Goal: Task Accomplishment & Management: Use online tool/utility

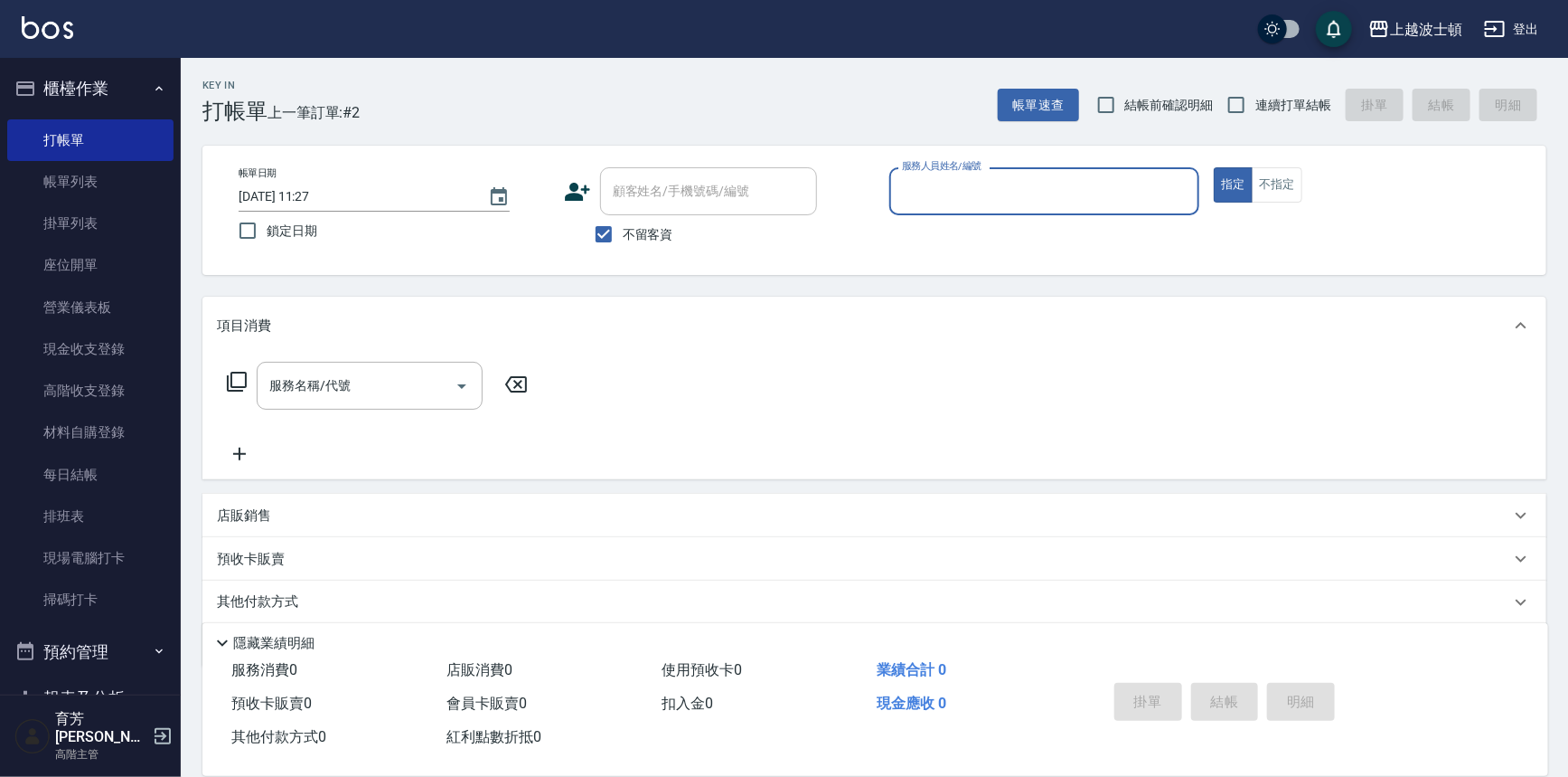
click at [949, 192] on input "服務人員姓名/編號" at bounding box center [1045, 191] width 295 height 32
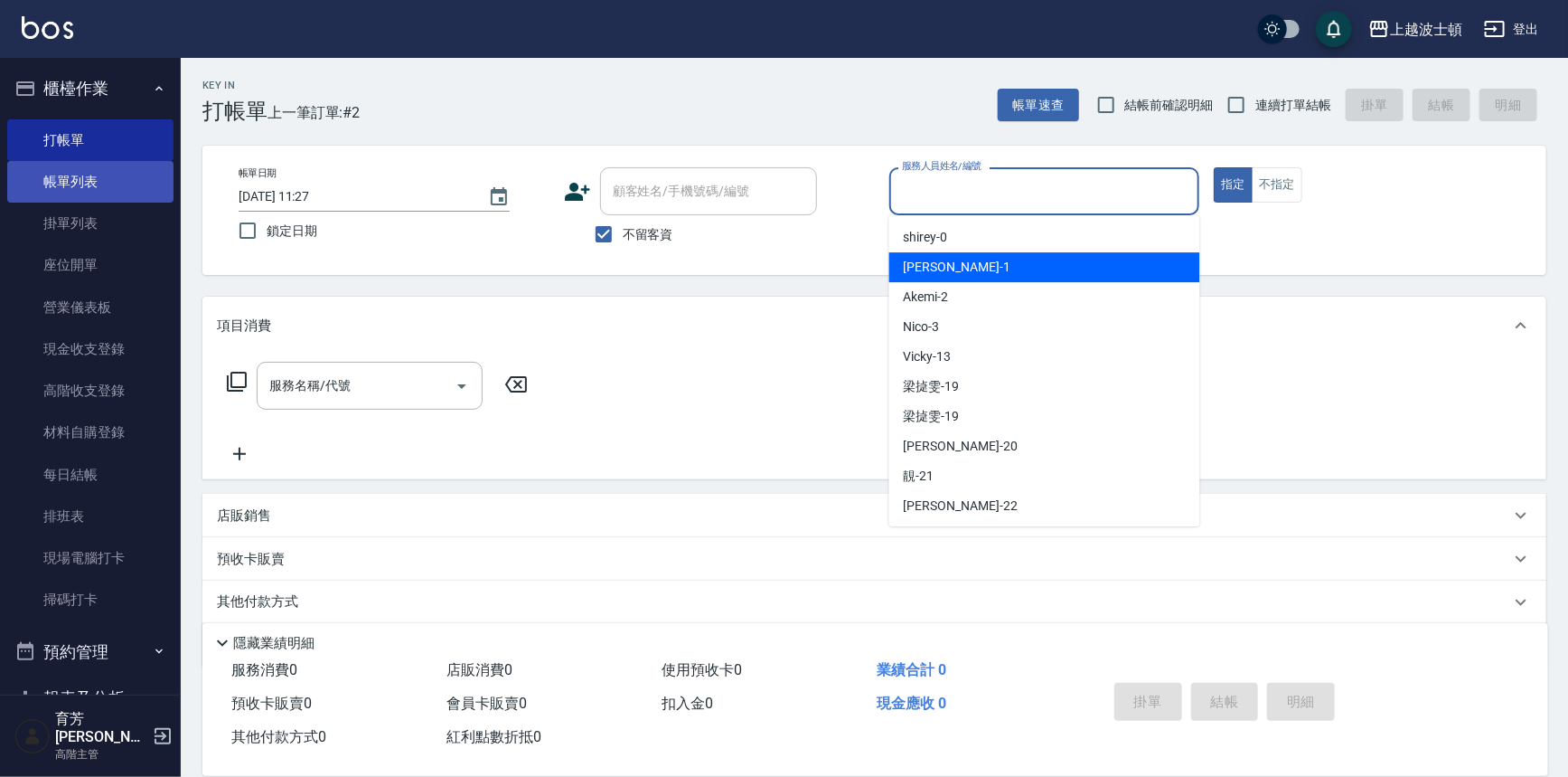
click at [63, 184] on link "帳單列表" at bounding box center [90, 181] width 166 height 42
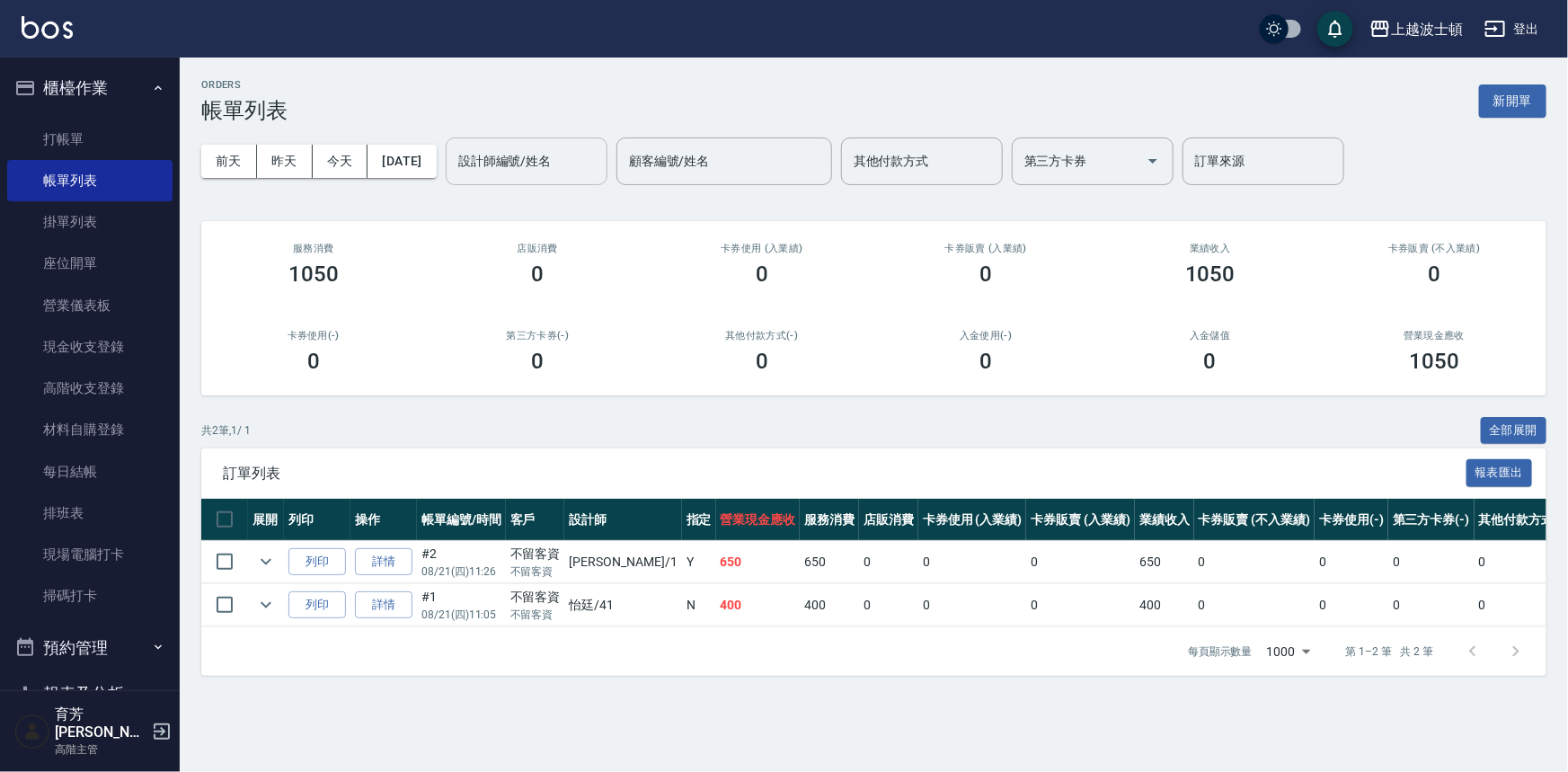
click at [517, 175] on input "設計師編號/姓名" at bounding box center [527, 161] width 146 height 31
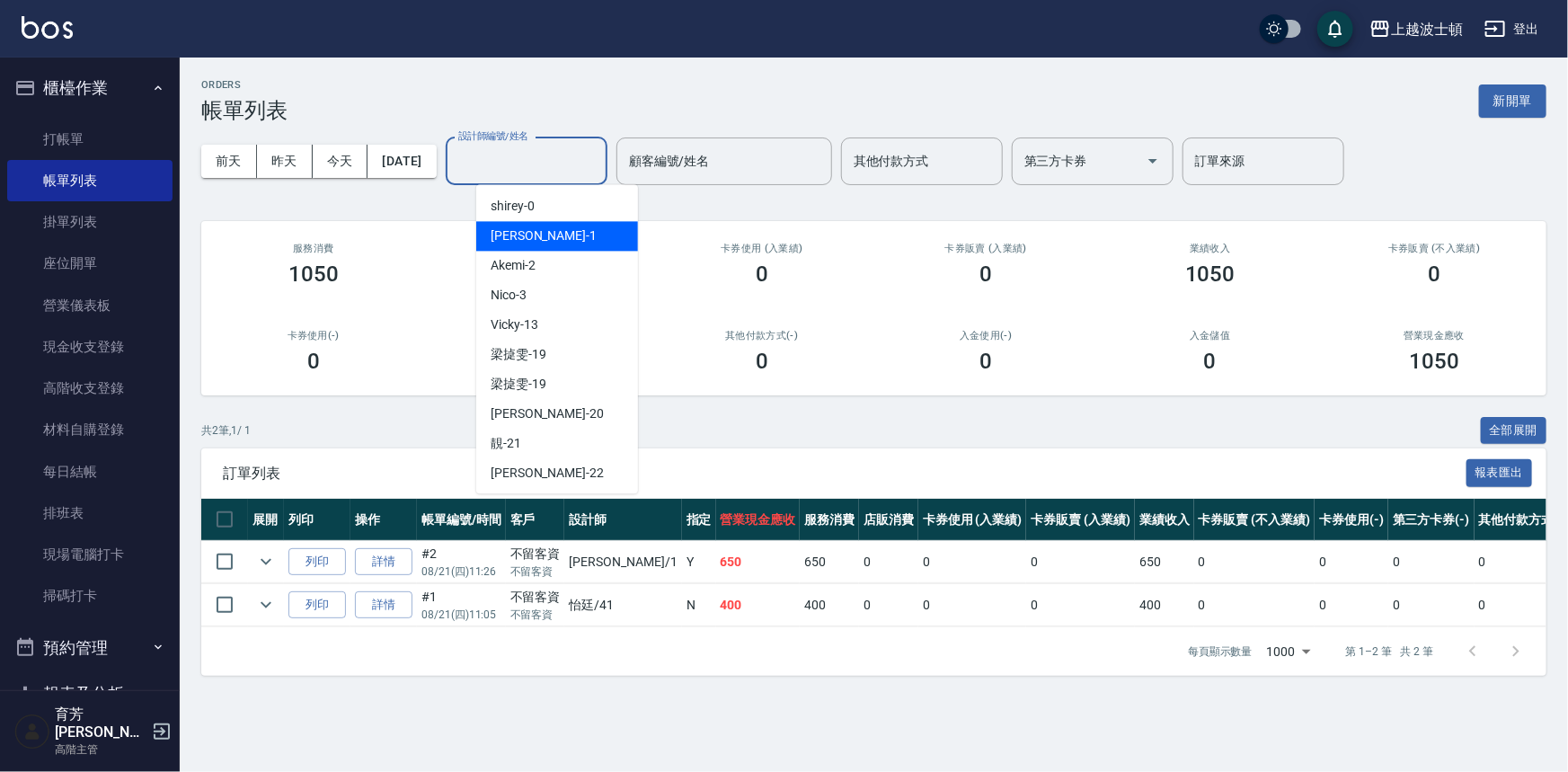
click at [532, 236] on div "[PERSON_NAME] -1" at bounding box center [556, 236] width 161 height 30
type input "[PERSON_NAME]-1"
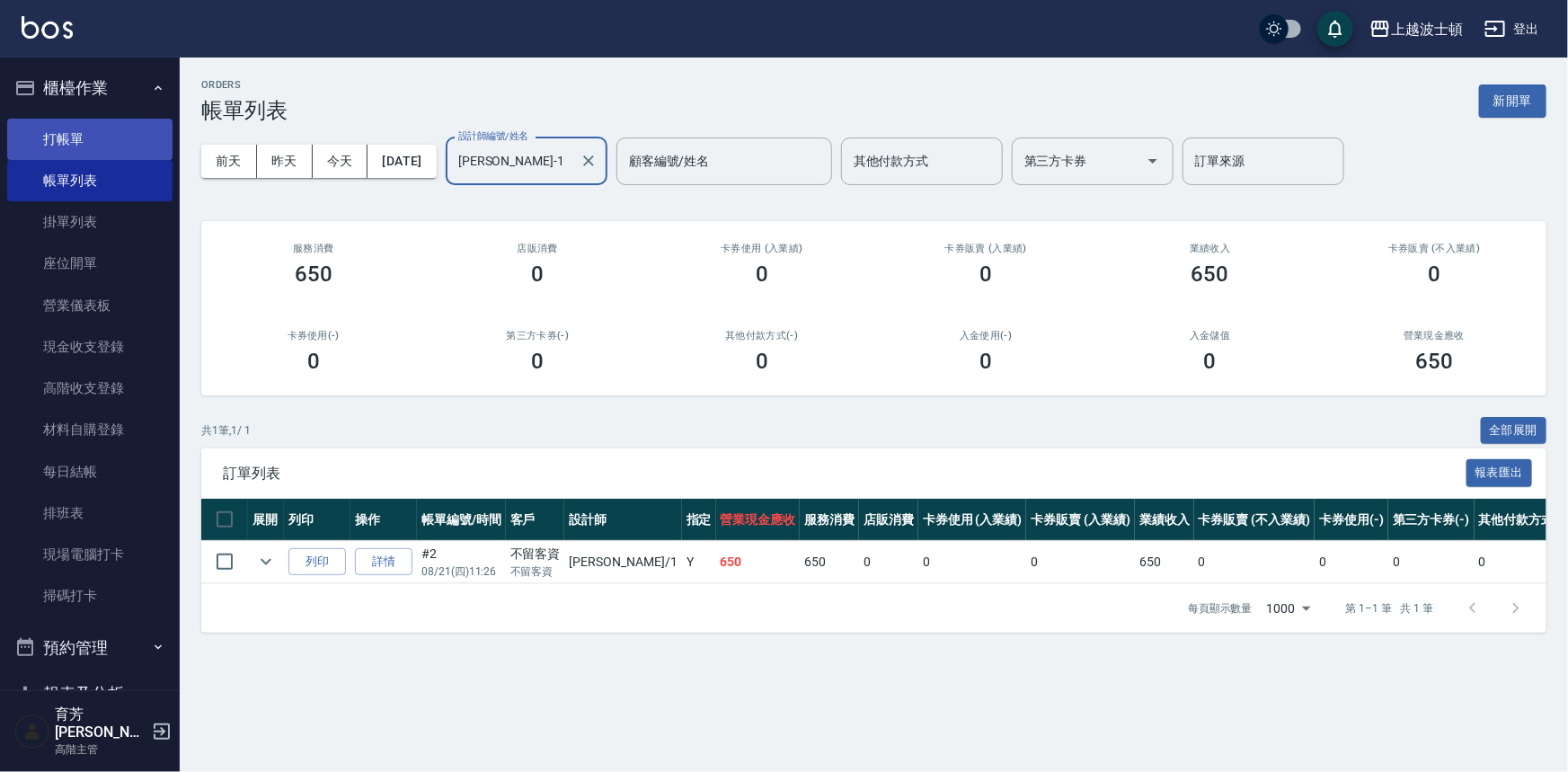
click at [50, 152] on link "打帳單" at bounding box center [89, 139] width 165 height 42
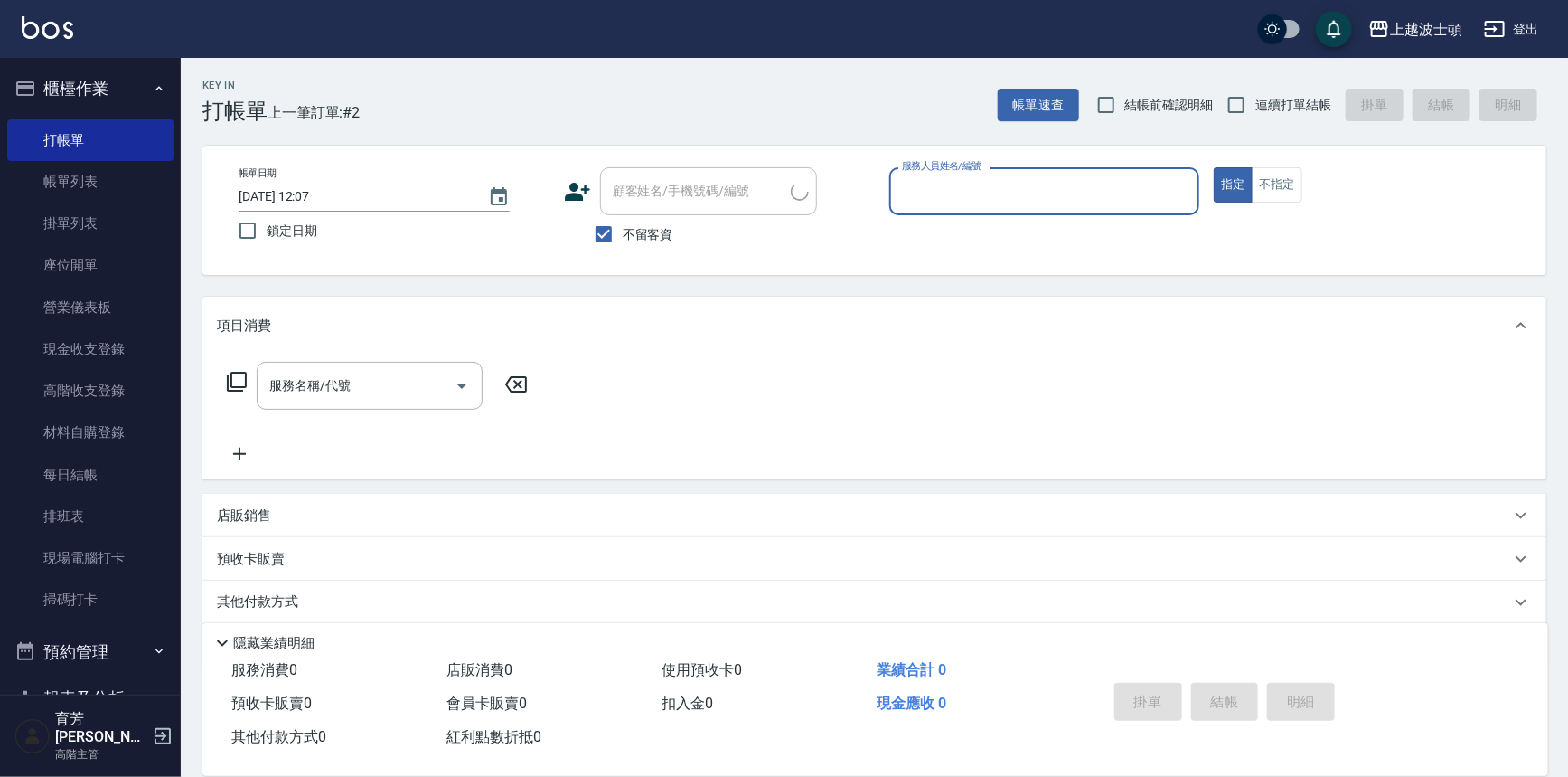
click at [958, 179] on input "服務人員姓名/編號" at bounding box center [1045, 191] width 295 height 32
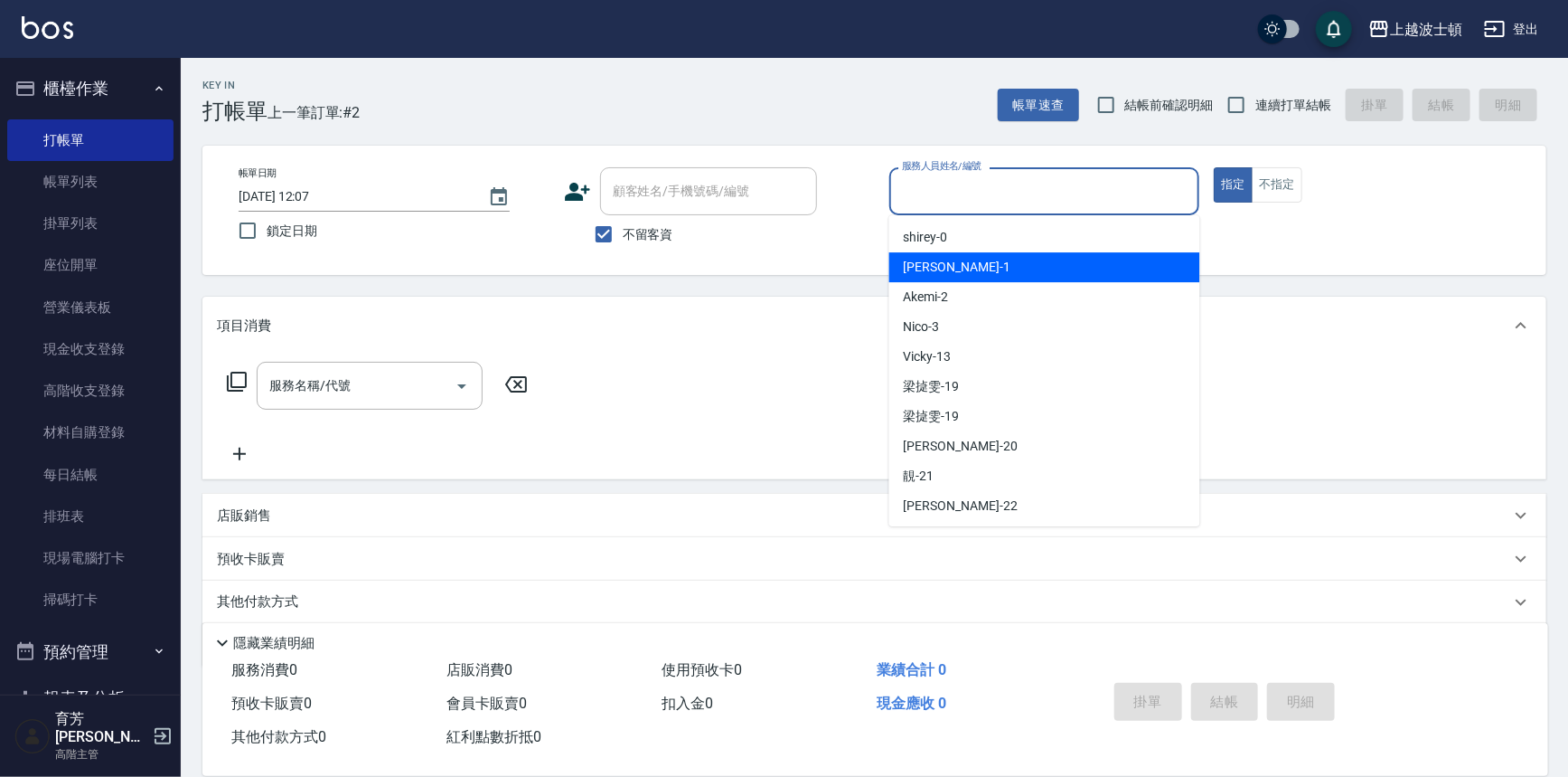
click at [951, 270] on div "[PERSON_NAME] -1" at bounding box center [1044, 267] width 311 height 30
type input "[PERSON_NAME]-1"
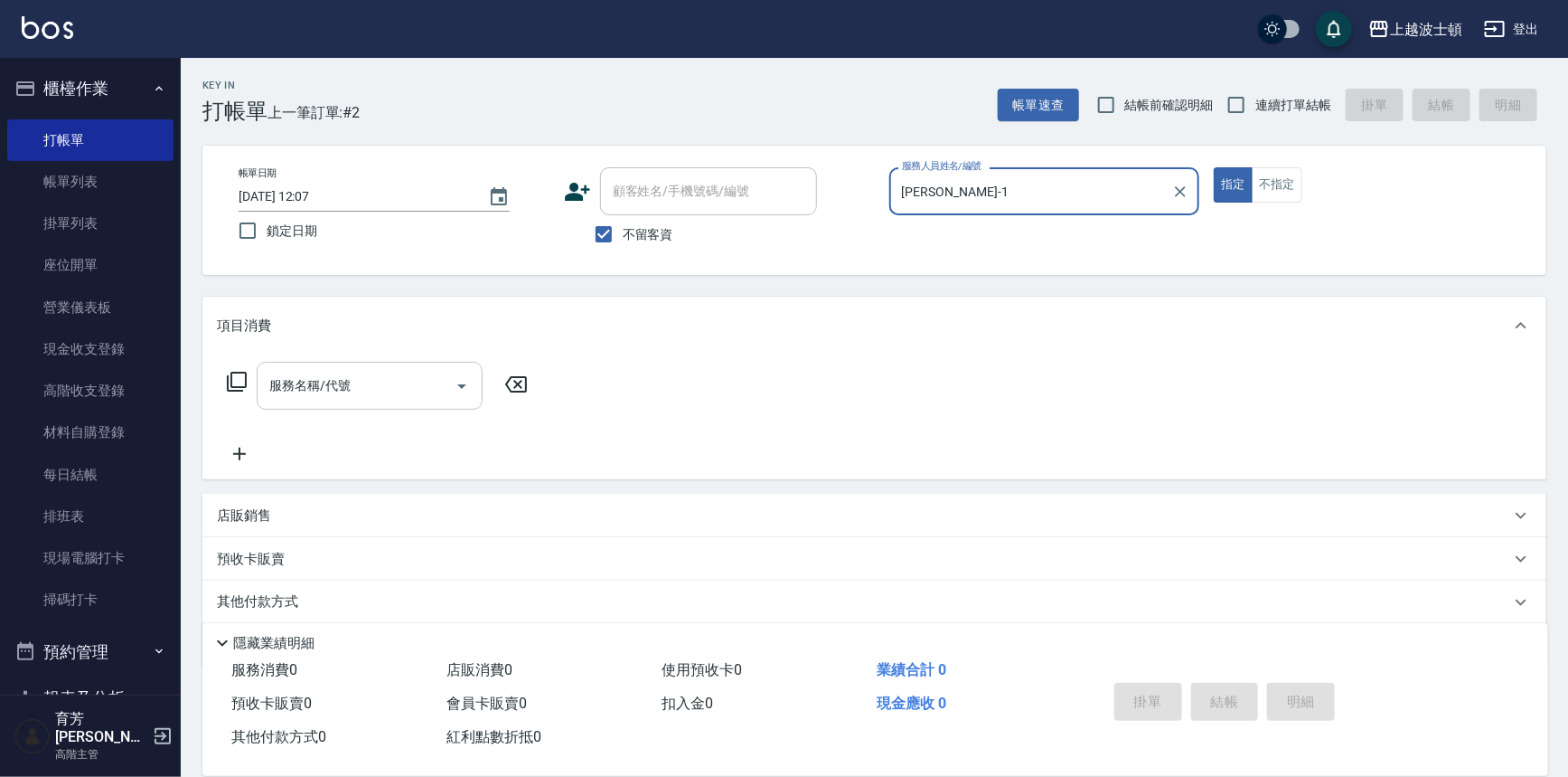
click at [350, 380] on input "服務名稱/代號" at bounding box center [355, 385] width 183 height 32
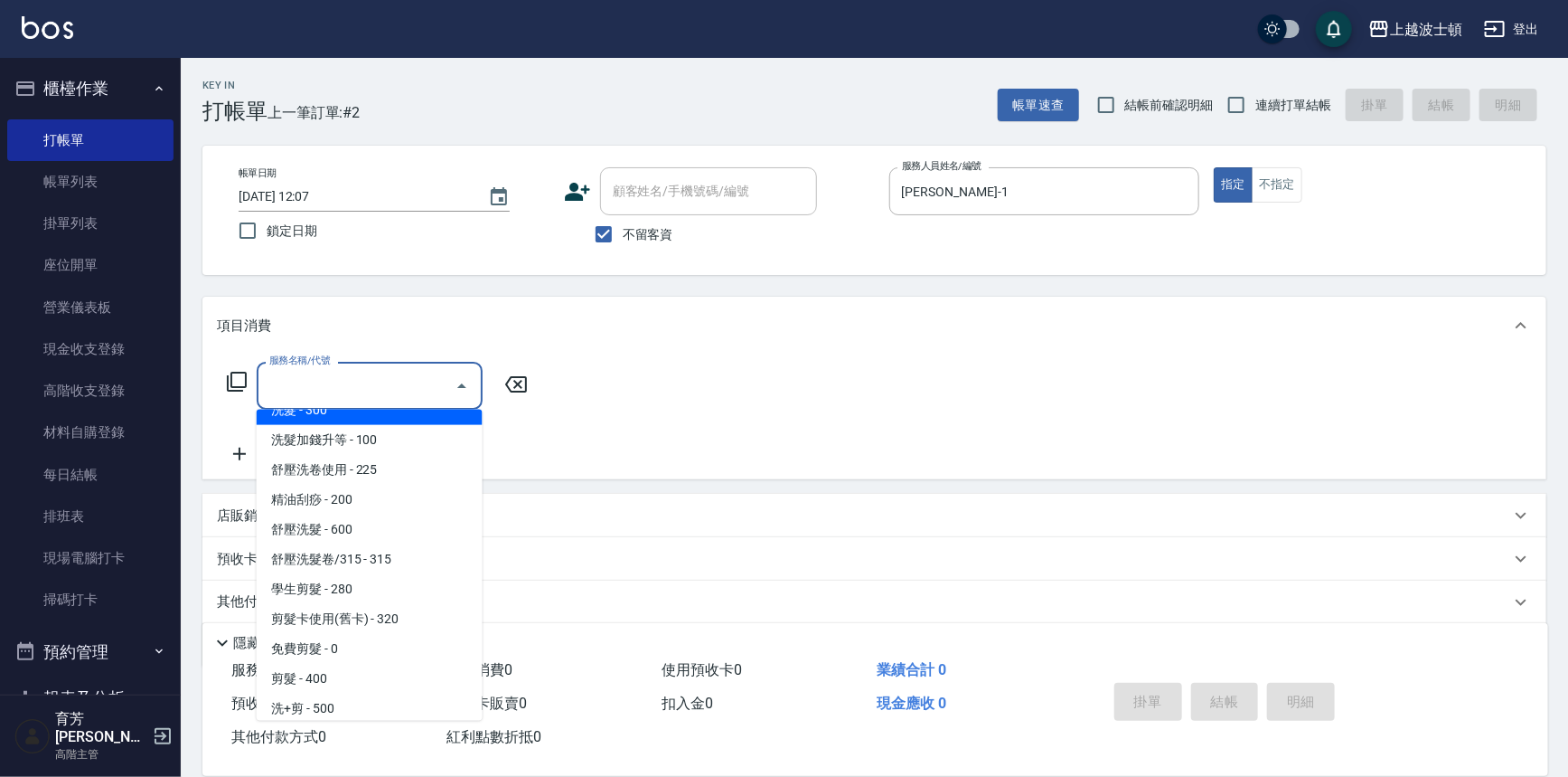
scroll to position [180, 0]
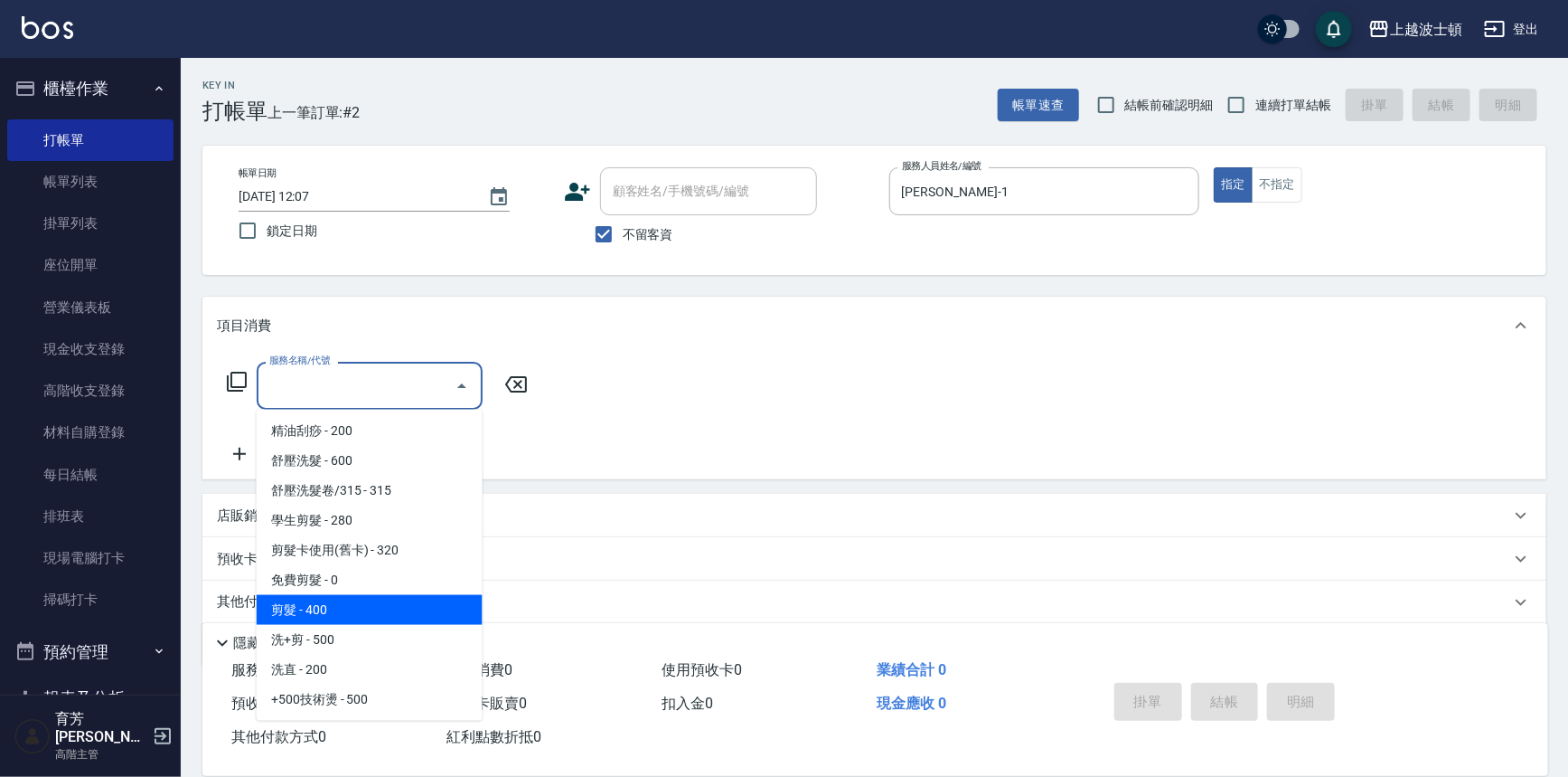
click at [388, 609] on span "剪髮 - 400" at bounding box center [370, 610] width 226 height 30
type input "剪髮(305)"
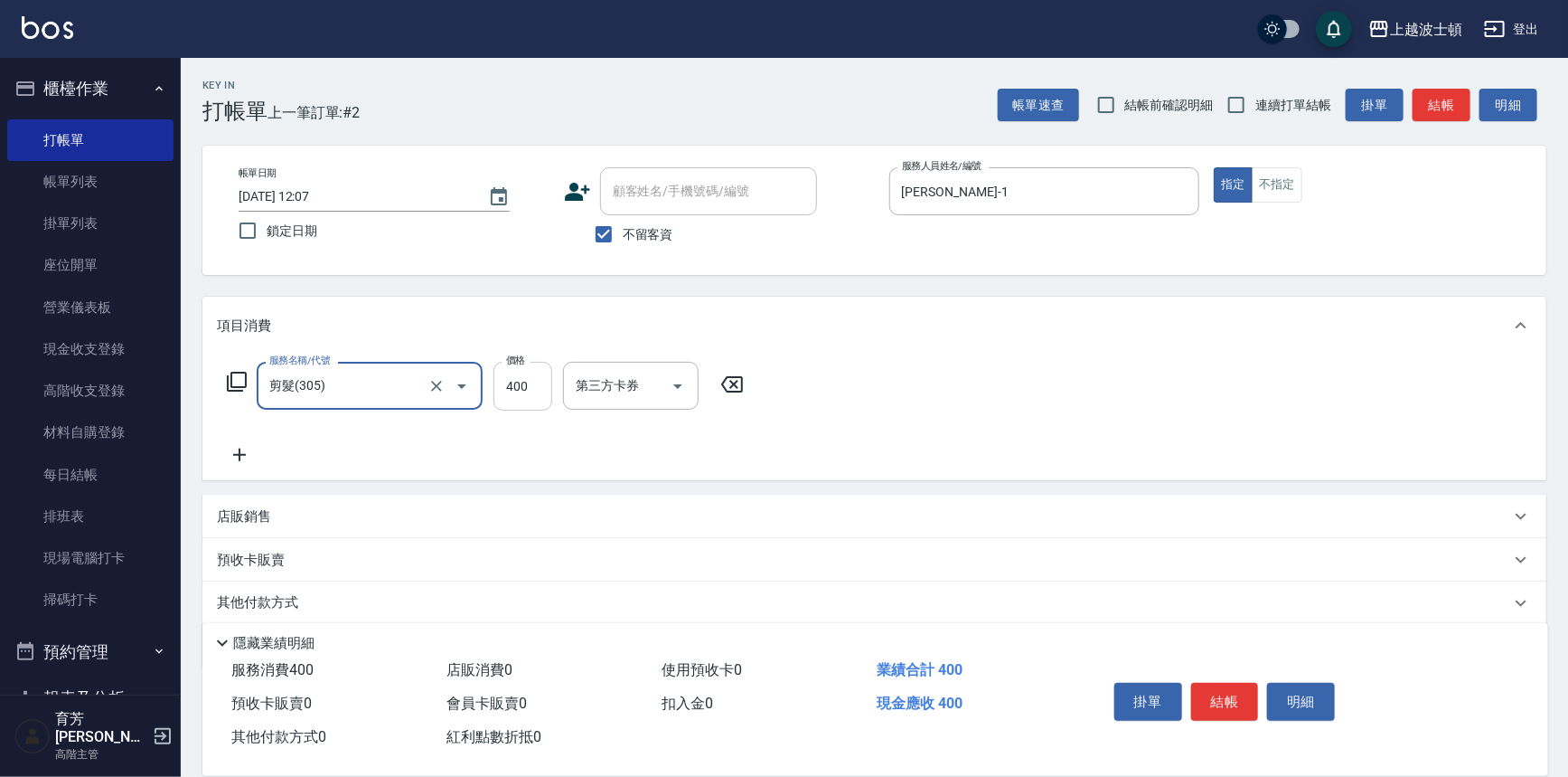
click at [517, 386] on input "400" at bounding box center [522, 386] width 58 height 49
type input "350"
click at [1218, 700] on button "結帳" at bounding box center [1225, 701] width 68 height 38
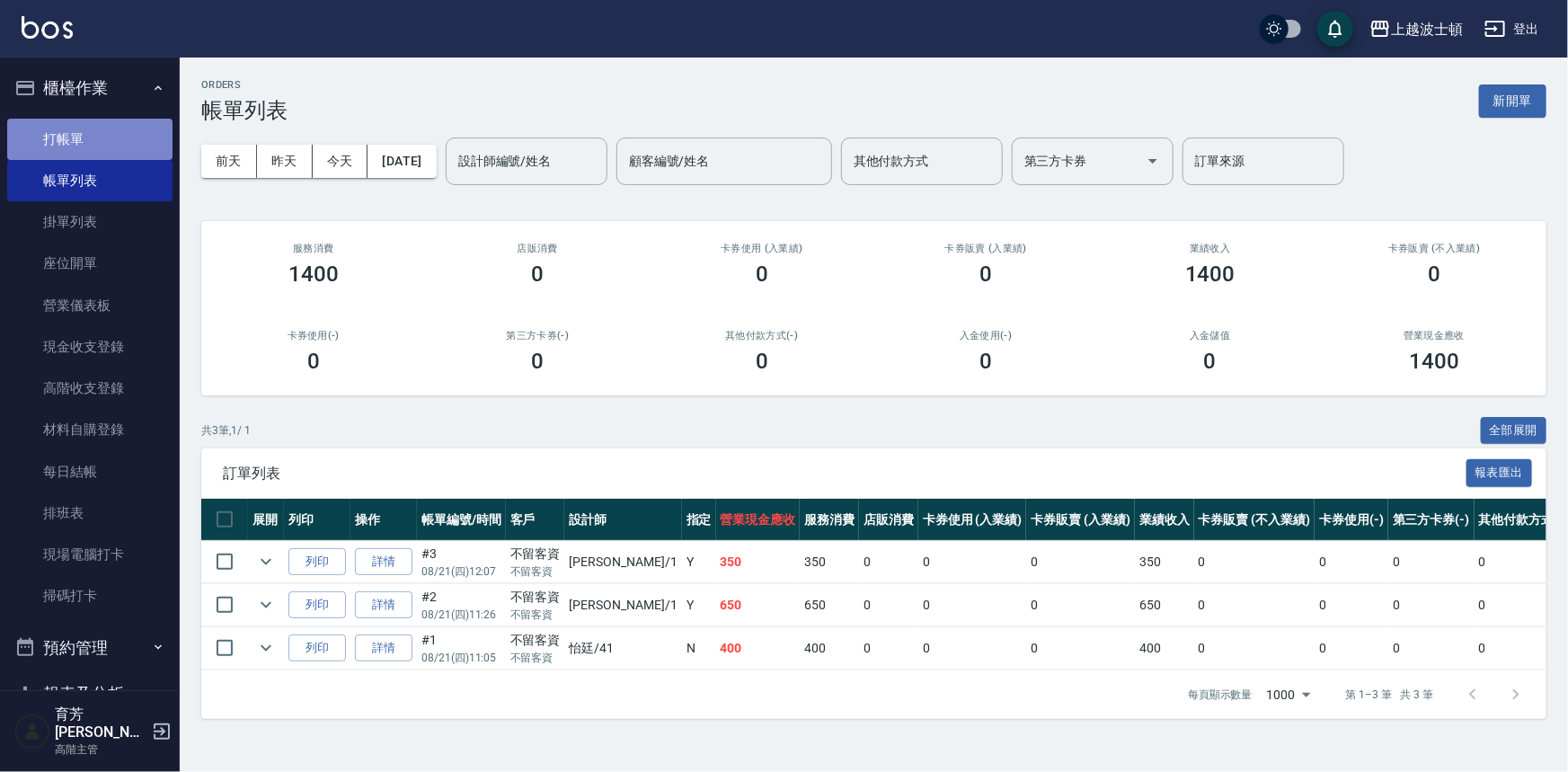
click at [134, 126] on link "打帳單" at bounding box center [89, 139] width 165 height 42
